Goal: Task Accomplishment & Management: Complete application form

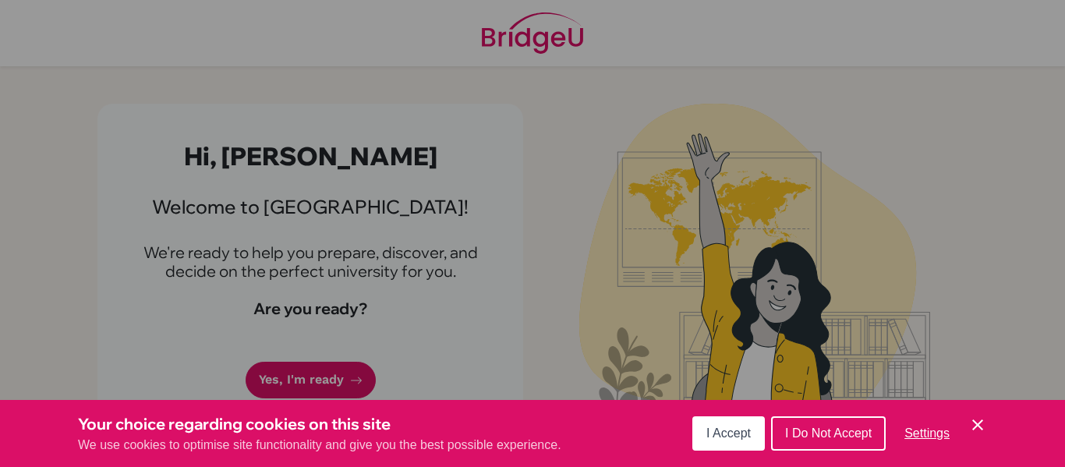
click at [983, 423] on icon "Cookie Control Close Icon" at bounding box center [978, 425] width 19 height 19
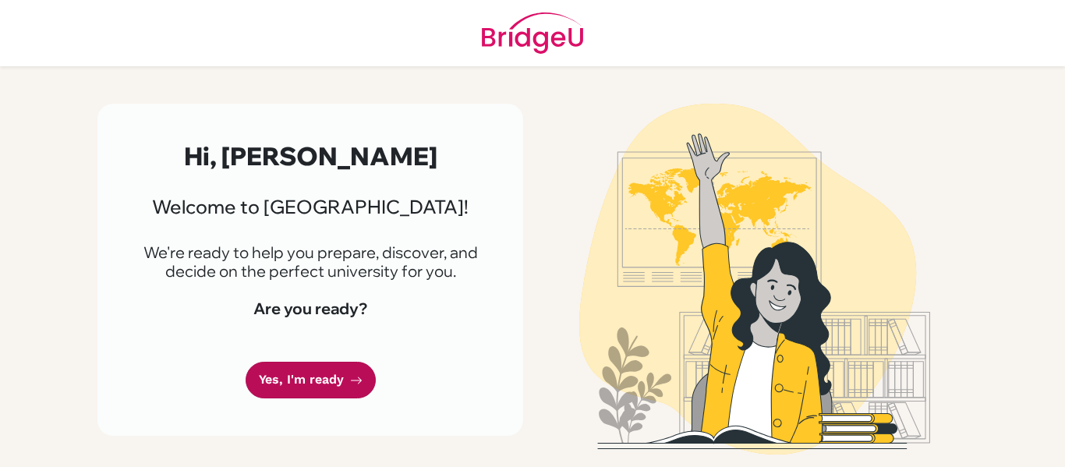
click at [320, 383] on link "Yes, I'm ready" at bounding box center [311, 380] width 130 height 37
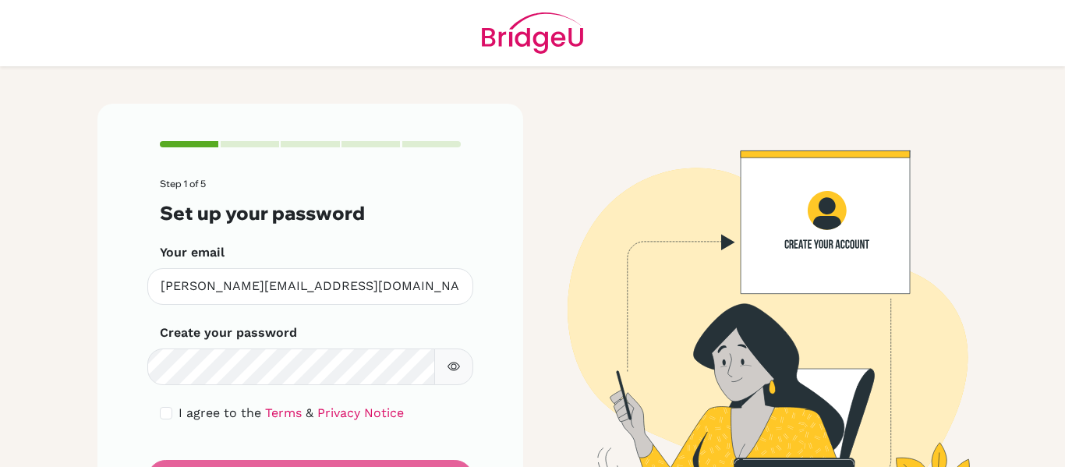
scroll to position [71, 0]
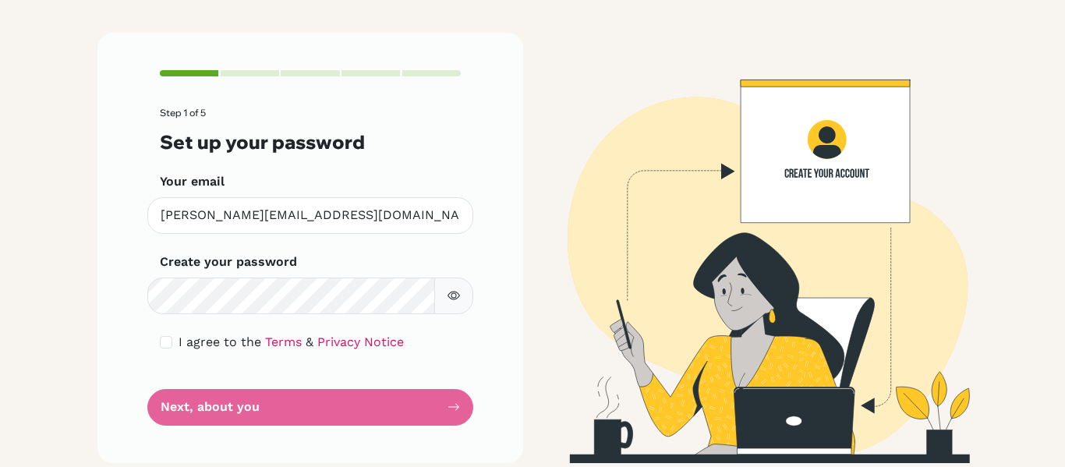
click at [387, 402] on form "Step 1 of 5 Set up your password Your email [PERSON_NAME][EMAIL_ADDRESS][DOMAIN…" at bounding box center [310, 266] width 301 height 317
click at [459, 402] on form "Step 1 of 5 Set up your password Your email [PERSON_NAME][EMAIL_ADDRESS][DOMAIN…" at bounding box center [310, 266] width 301 height 317
click at [168, 335] on div "I agree to the Terms & Privacy Notice" at bounding box center [310, 342] width 301 height 19
click at [168, 341] on input "checkbox" at bounding box center [166, 342] width 12 height 12
checkbox input "true"
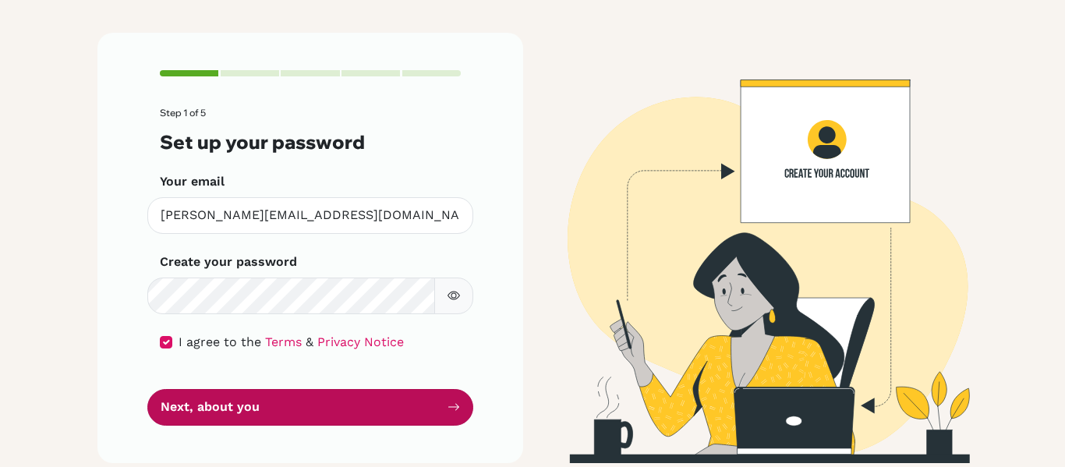
click at [465, 416] on button "Next, about you" at bounding box center [310, 407] width 326 height 37
